Goal: Information Seeking & Learning: Learn about a topic

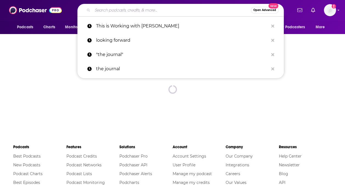
click at [128, 12] on input "Search podcasts, credits, & more..." at bounding box center [171, 10] width 158 height 9
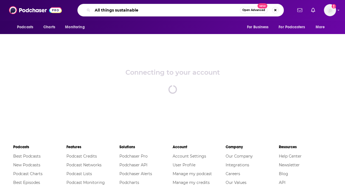
type input "All things sustainable"
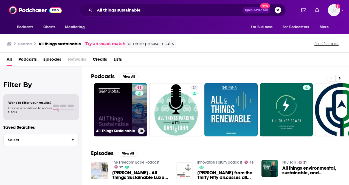
click at [105, 105] on link "63 All Things Sustainable" at bounding box center [120, 109] width 53 height 53
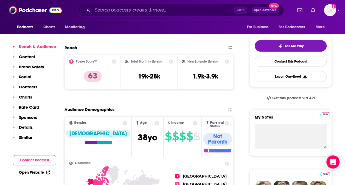
scroll to position [116, 0]
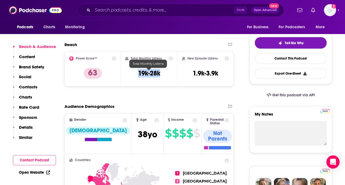
drag, startPoint x: 137, startPoint y: 72, endPoint x: 163, endPoint y: 74, distance: 26.7
click at [163, 74] on div "Total Monthly Listens 19k-28k" at bounding box center [148, 68] width 47 height 25
copy h3 "19k-28k"
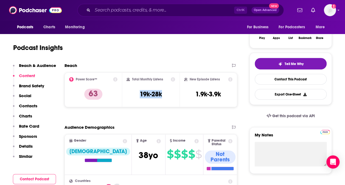
scroll to position [95, 0]
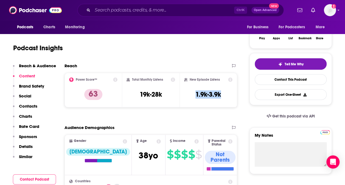
drag, startPoint x: 194, startPoint y: 95, endPoint x: 225, endPoint y: 95, distance: 30.5
click at [225, 95] on div "New Episode Listens 1.9k-3.9k" at bounding box center [208, 89] width 48 height 25
copy h3 "1.9k-3.9k"
